Goal: Check status: Check status

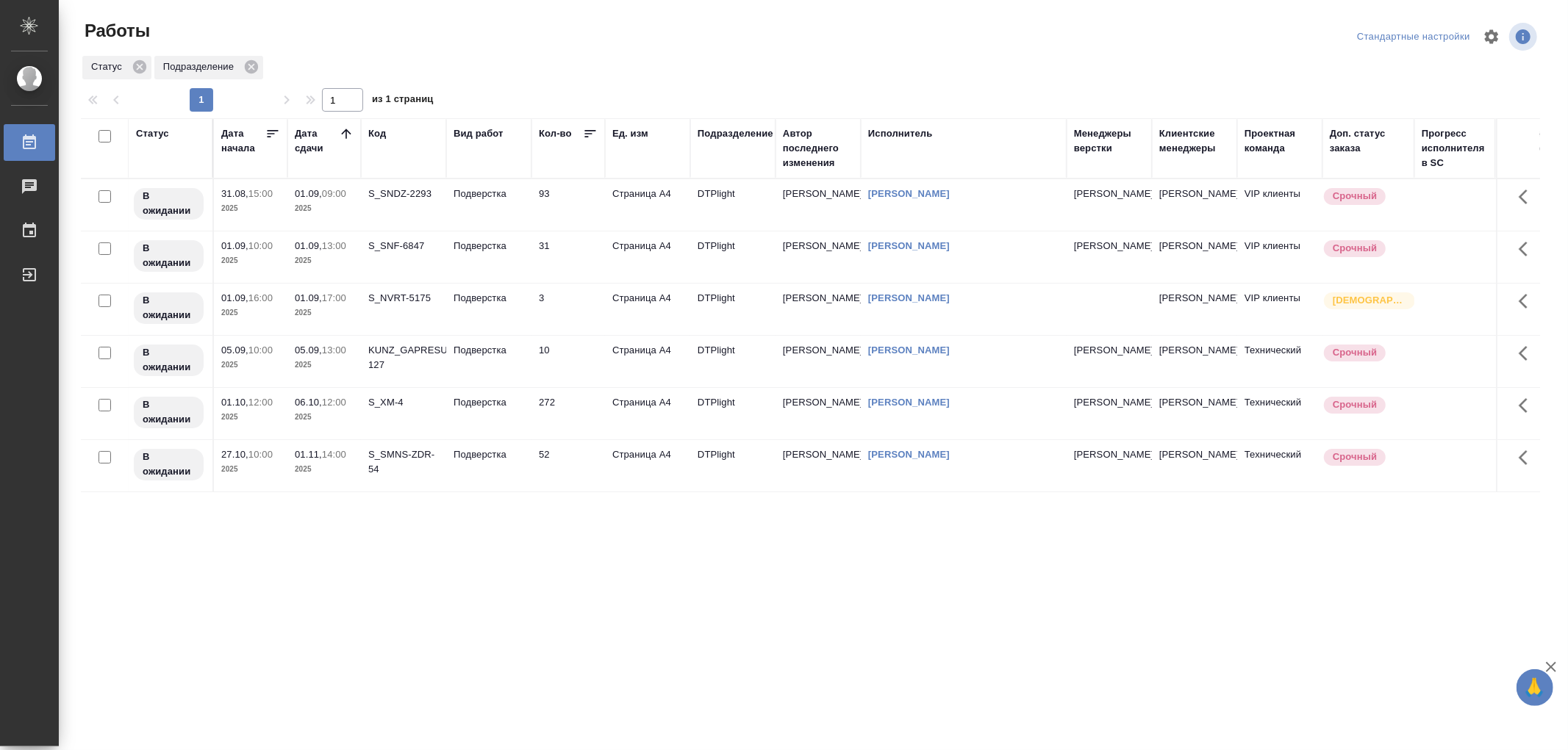
click at [485, 217] on td "Подверстка" at bounding box center [489, 204] width 85 height 51
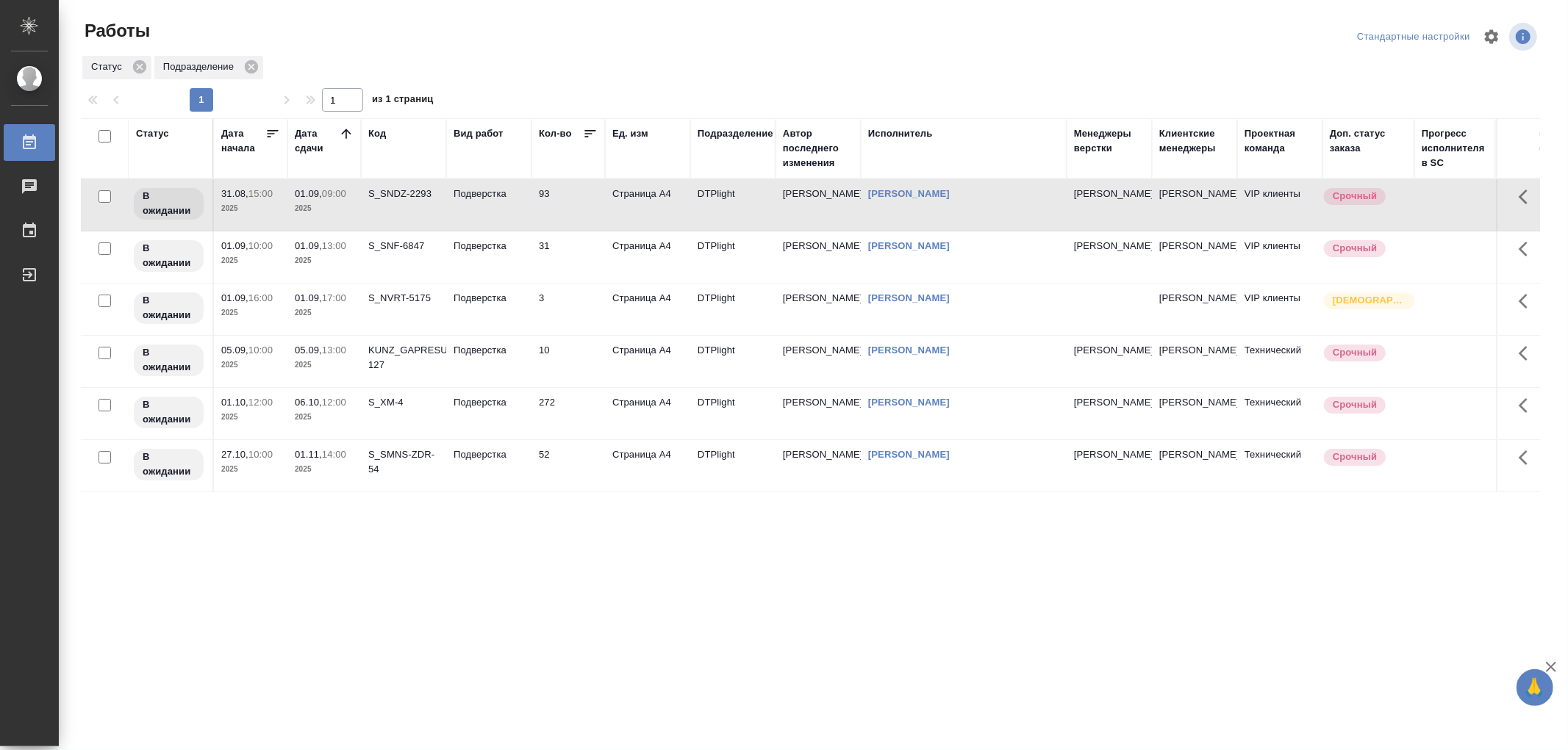
click at [485, 217] on td "Подверстка" at bounding box center [489, 204] width 85 height 51
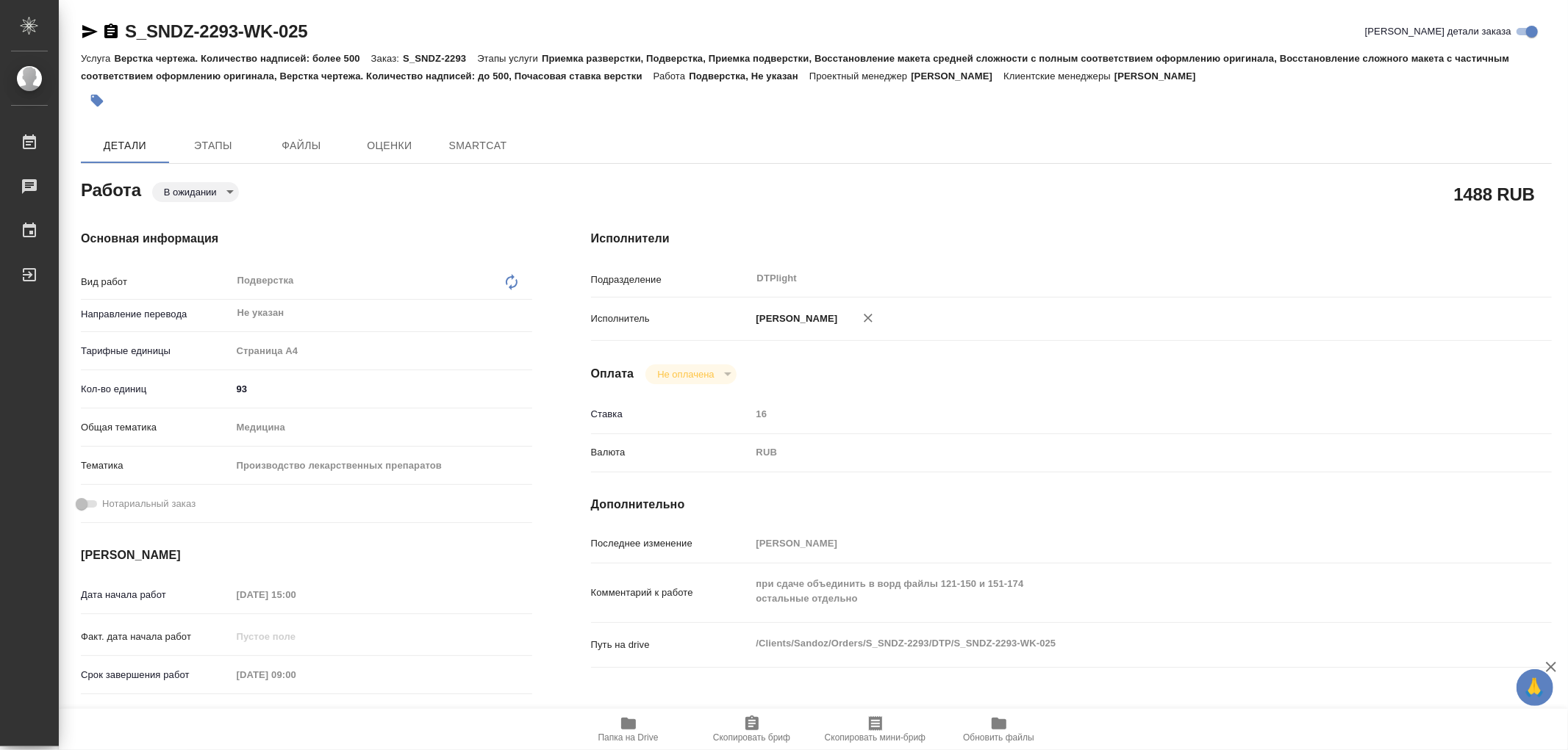
type textarea "x"
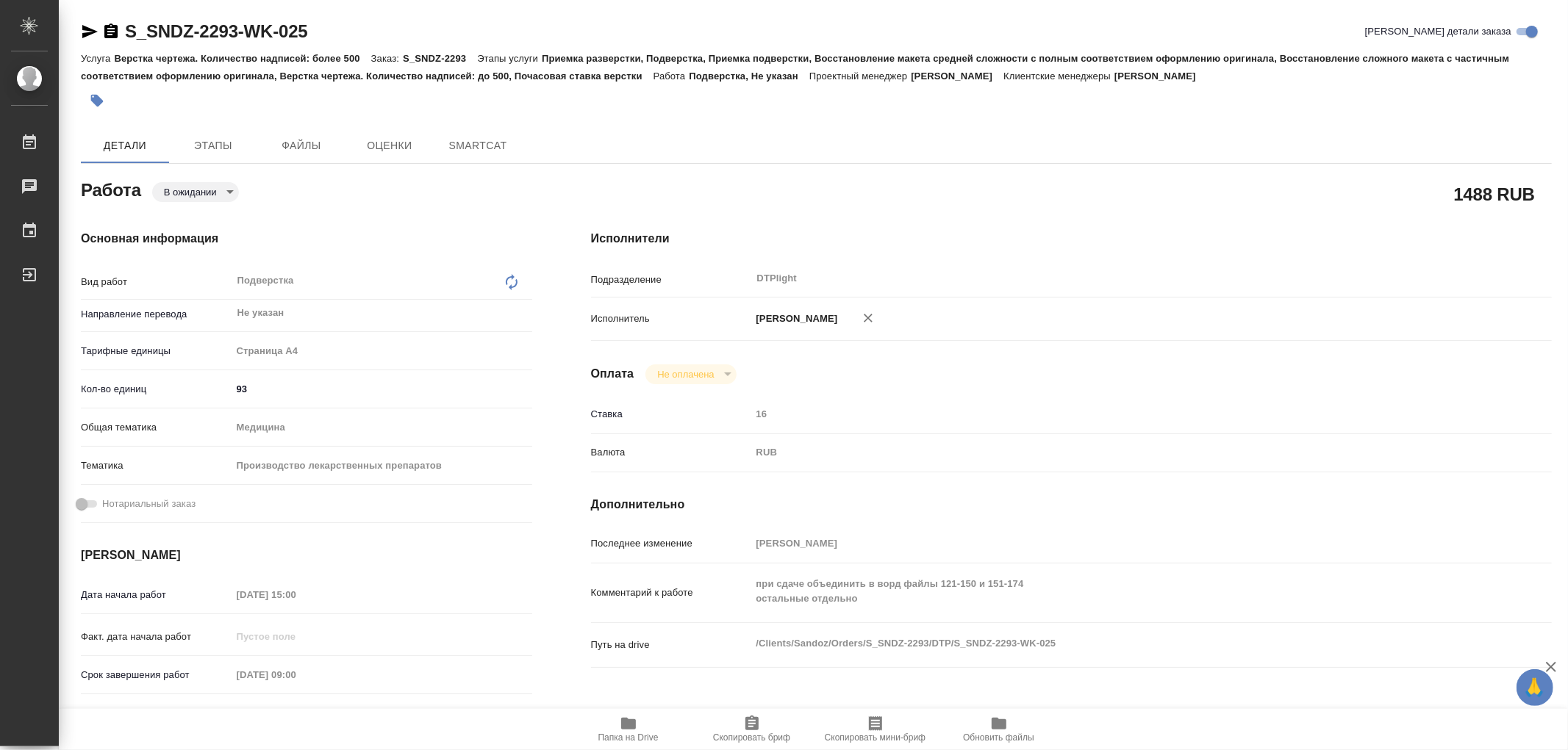
type textarea "x"
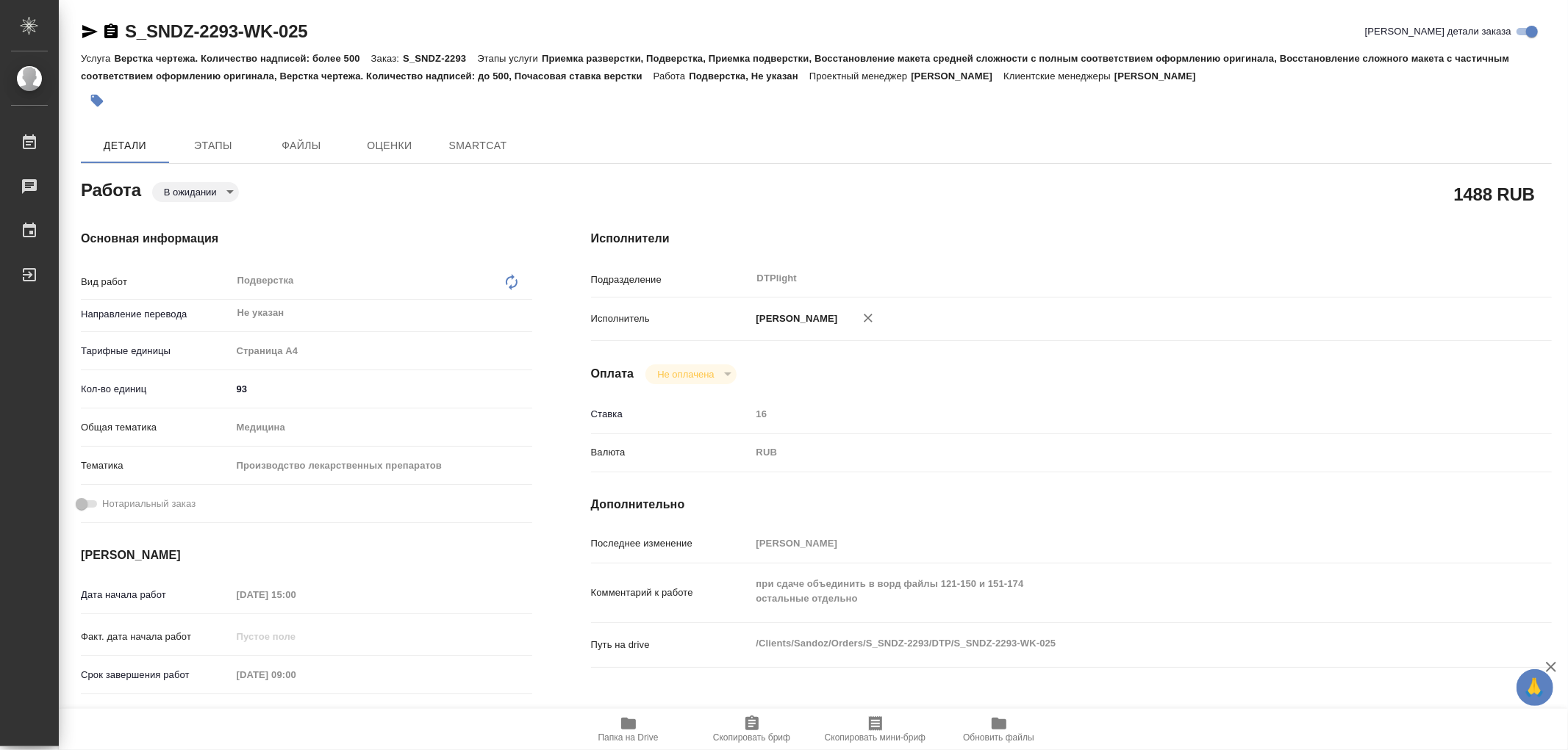
type textarea "x"
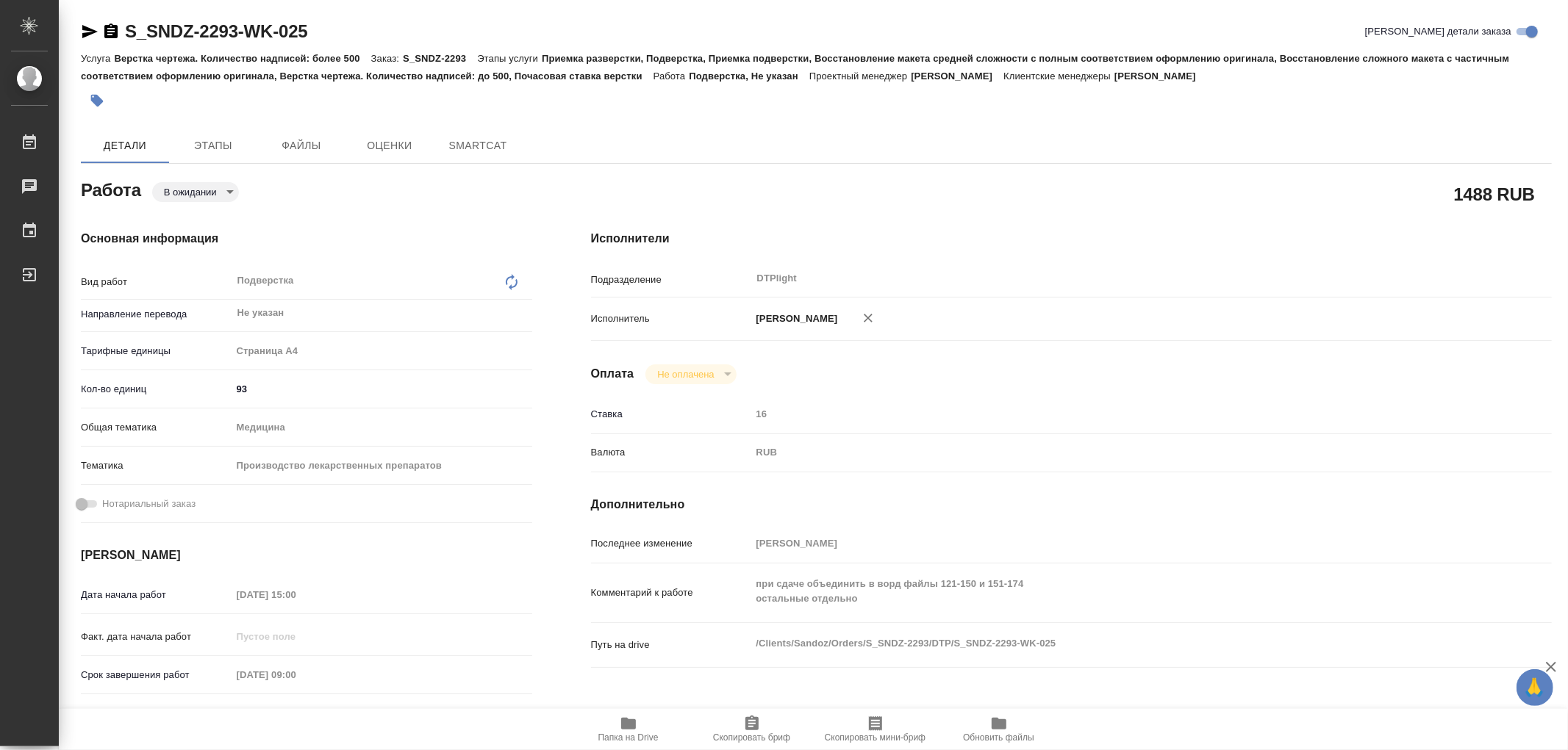
type textarea "x"
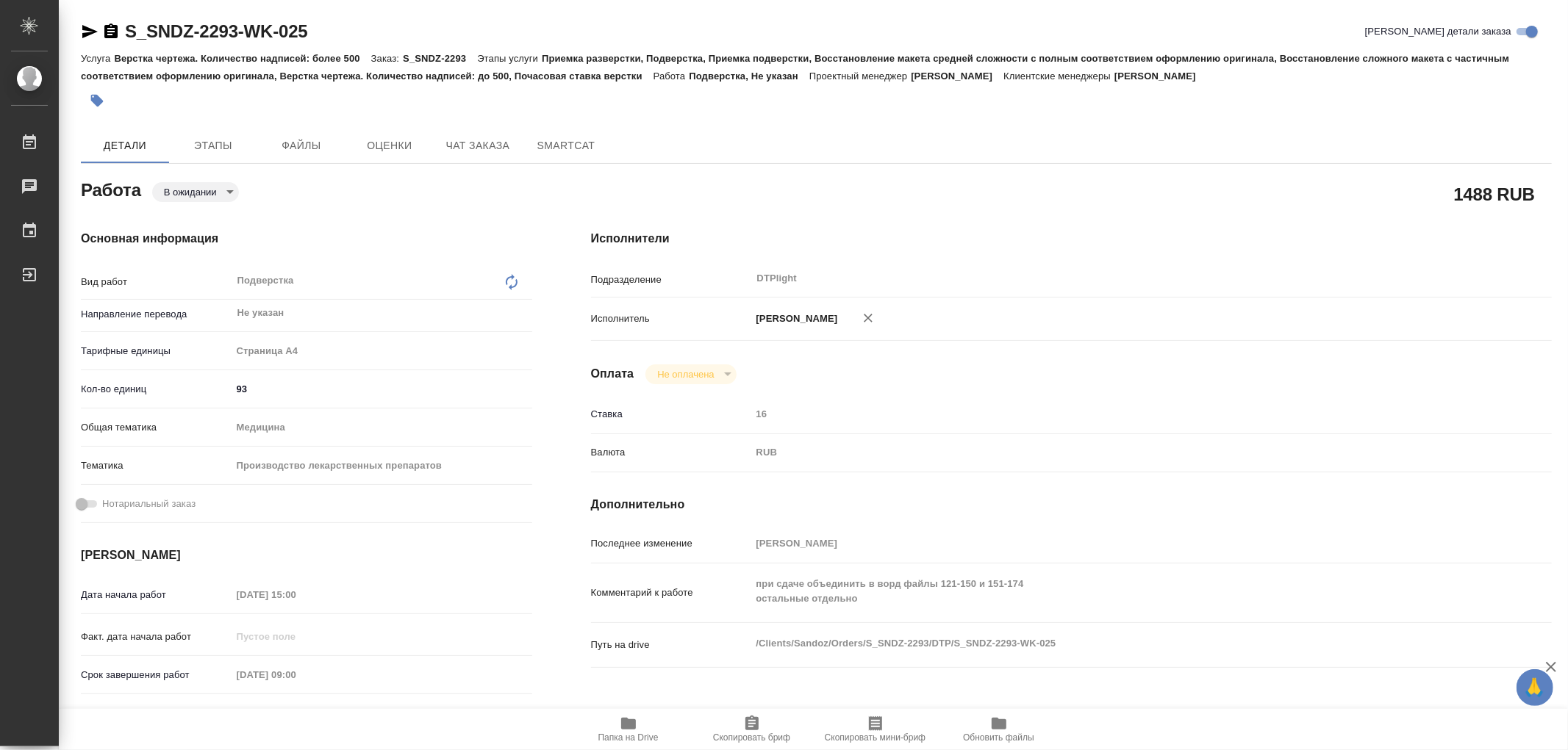
type textarea "x"
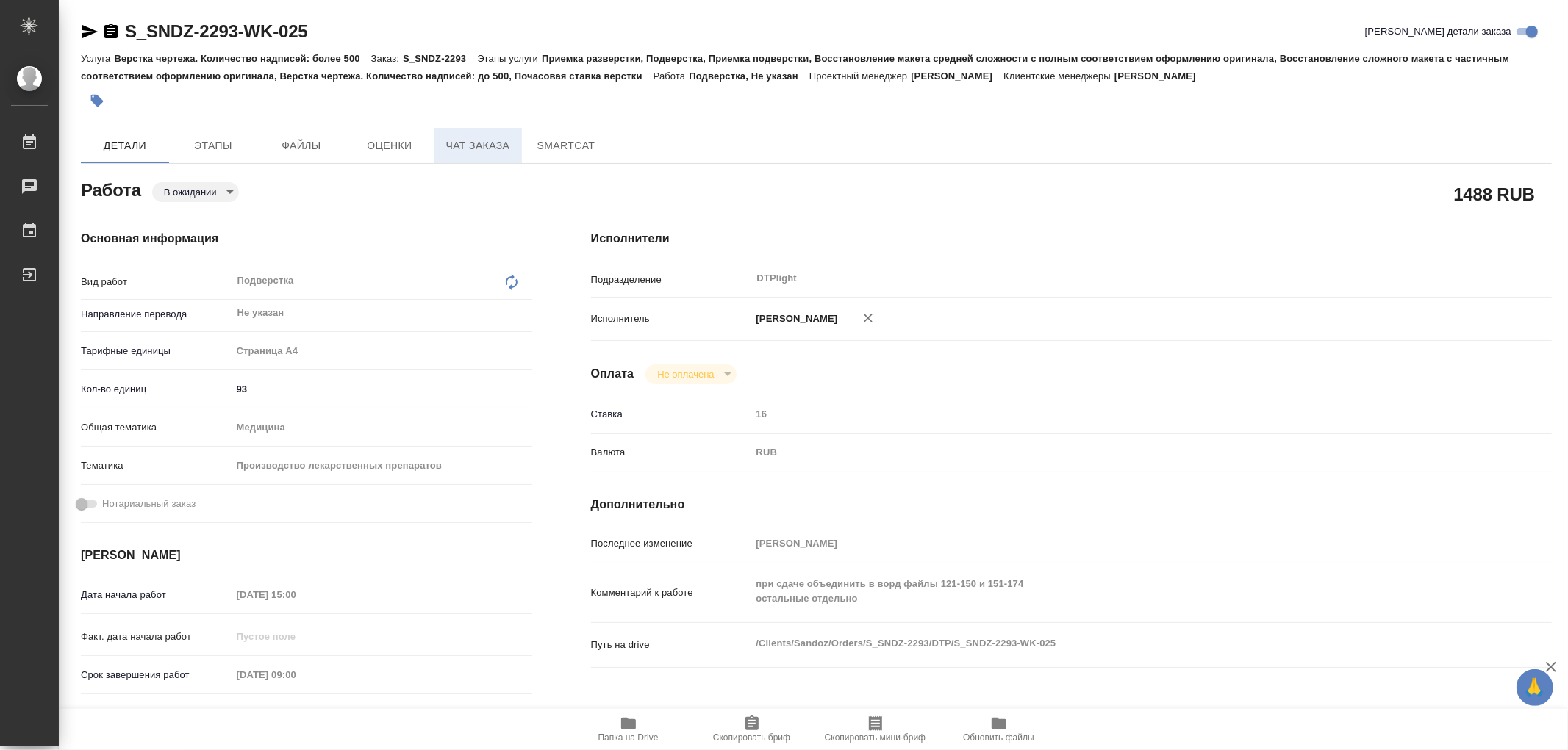
click at [494, 140] on span "Чат заказа" at bounding box center [478, 145] width 70 height 18
type textarea "x"
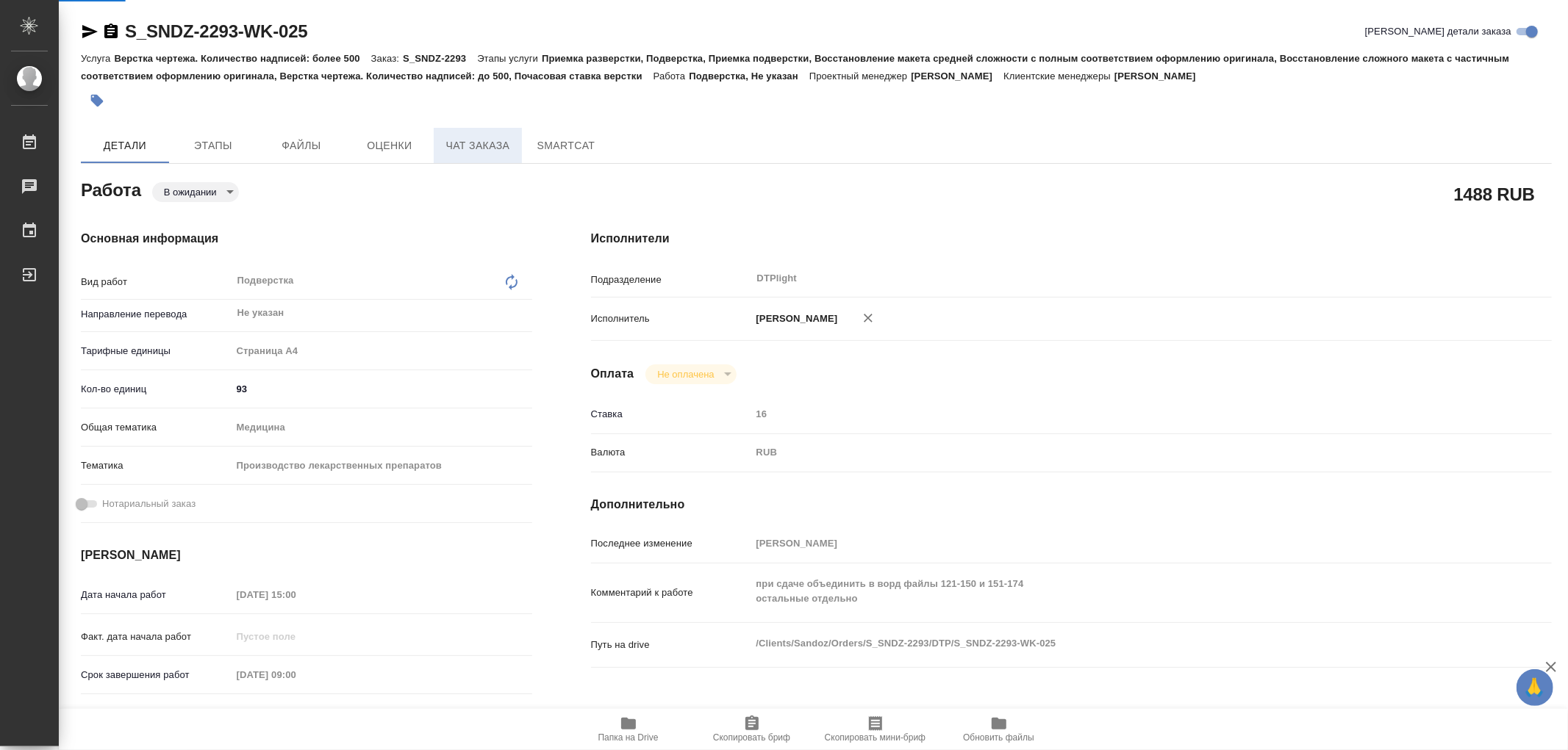
type textarea "x"
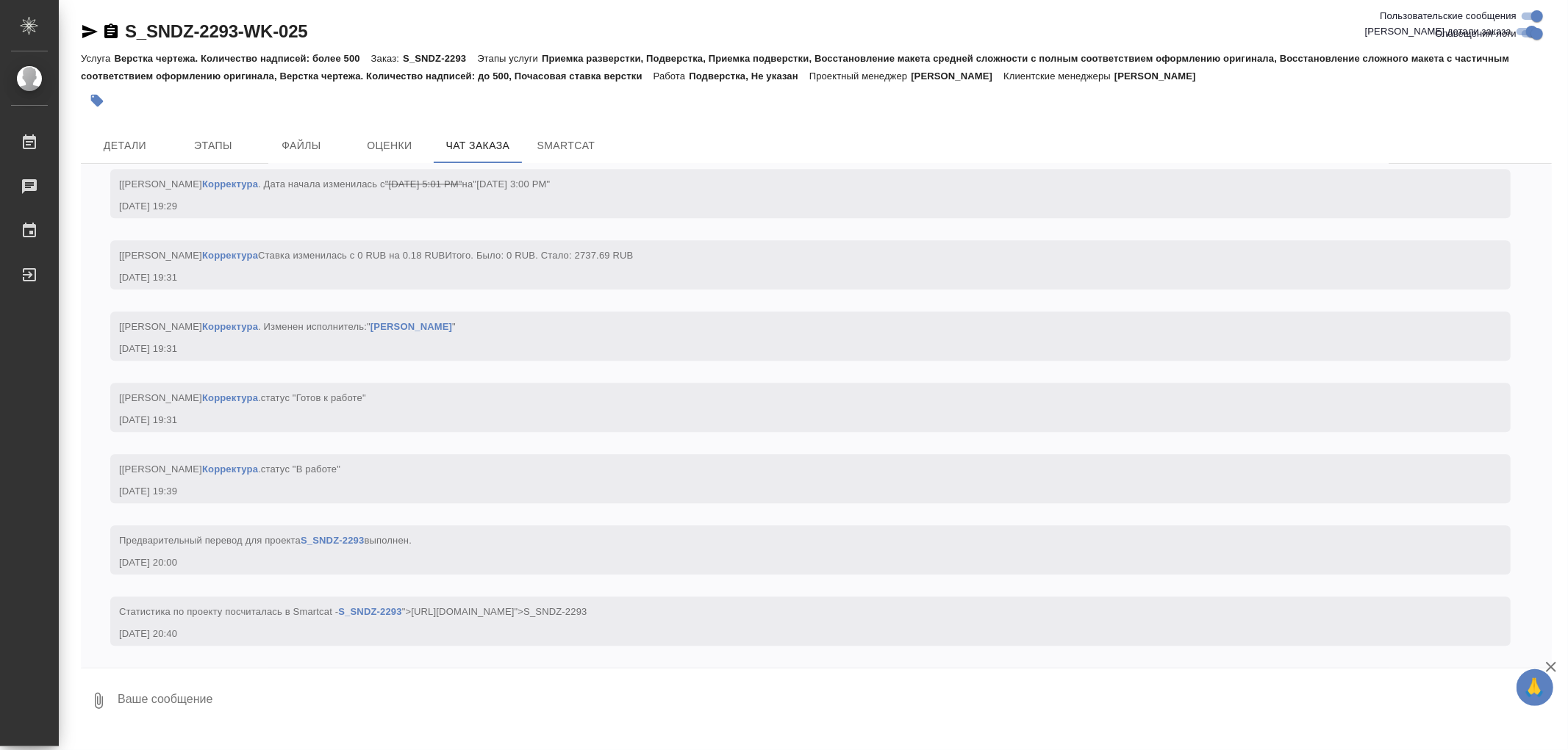
scroll to position [27275, 0]
click at [226, 137] on span "Этапы" at bounding box center [213, 145] width 70 height 18
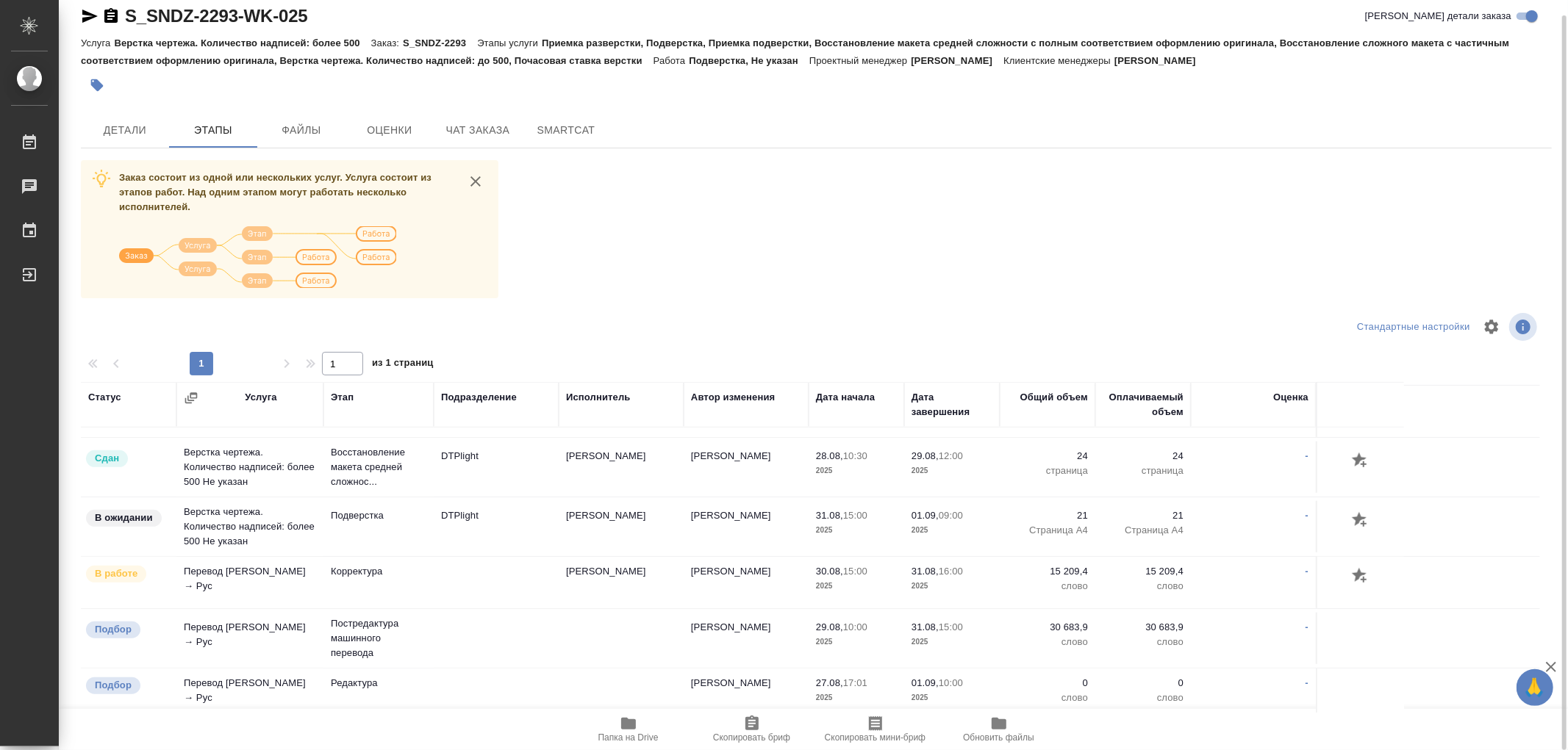
scroll to position [990, 0]
click at [129, 127] on span "Детали" at bounding box center [125, 130] width 70 height 18
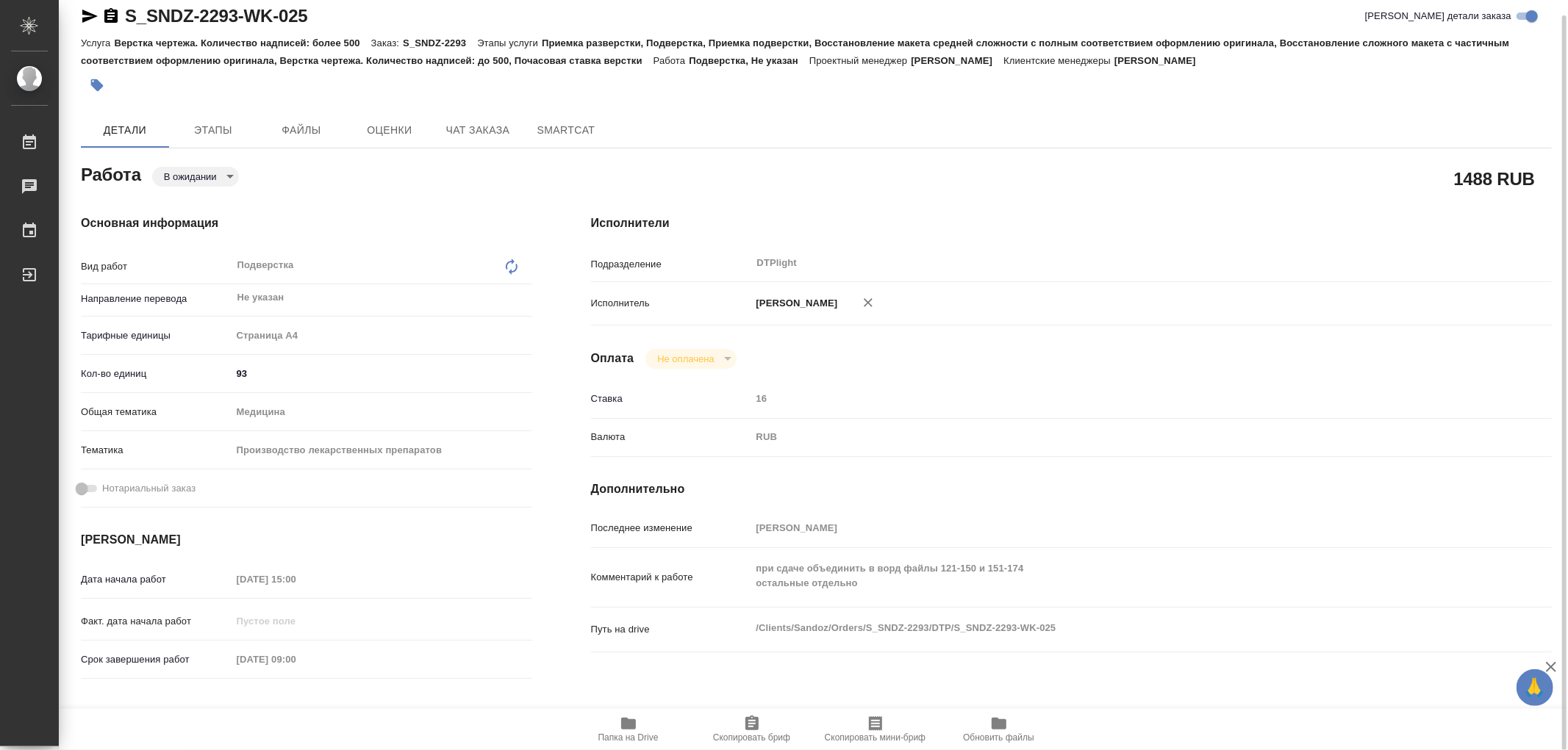
type textarea "x"
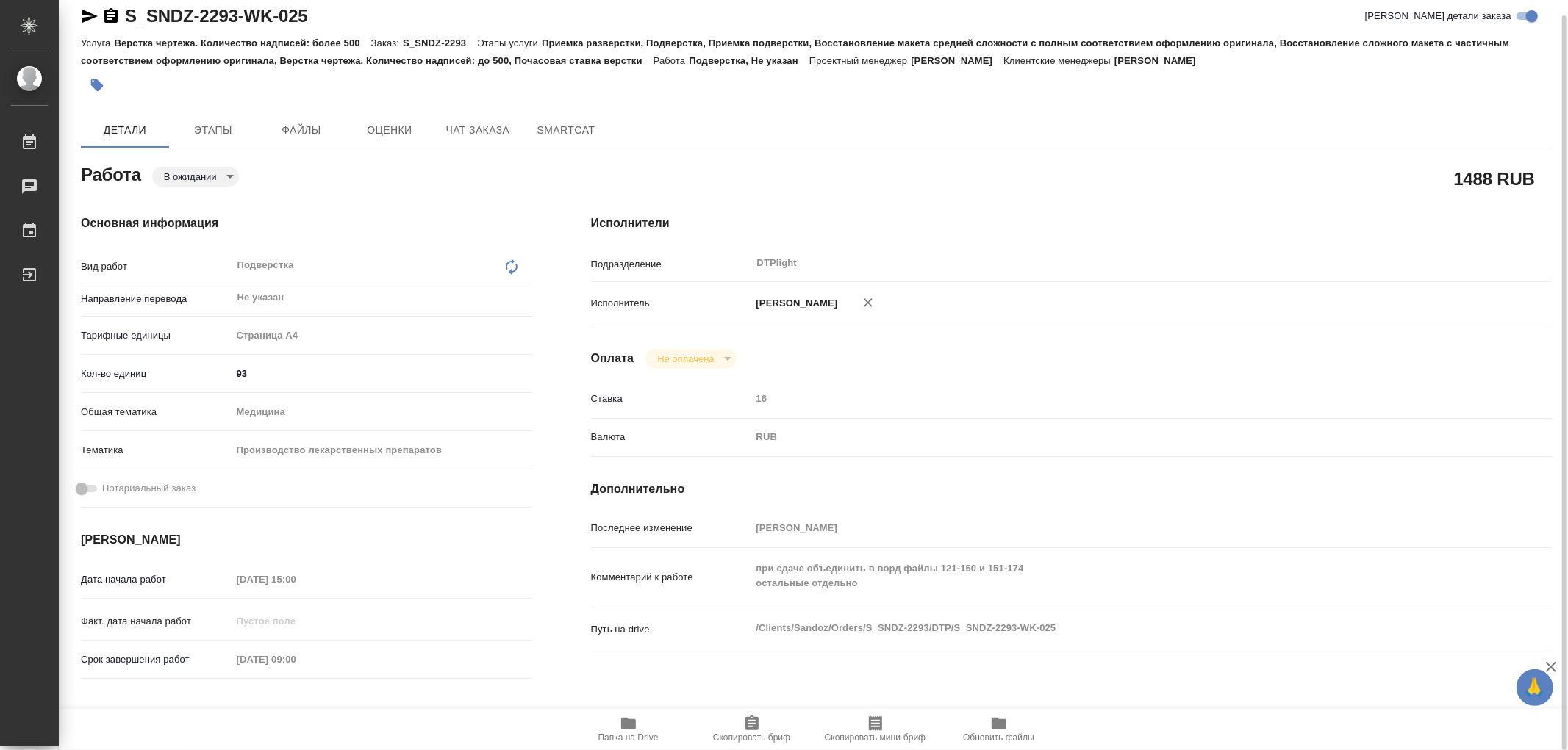
type textarea "x"
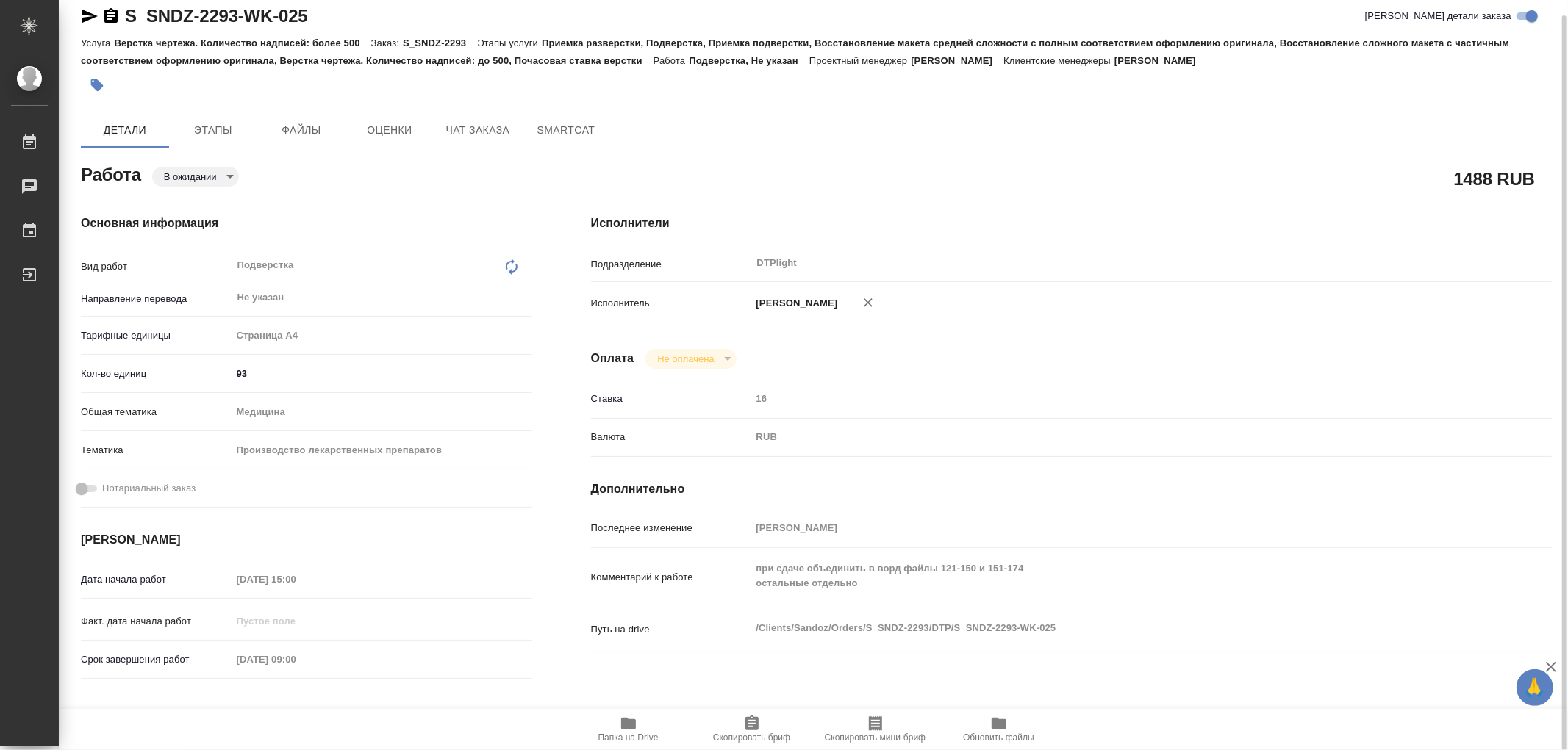
type textarea "x"
